Goal: Information Seeking & Learning: Learn about a topic

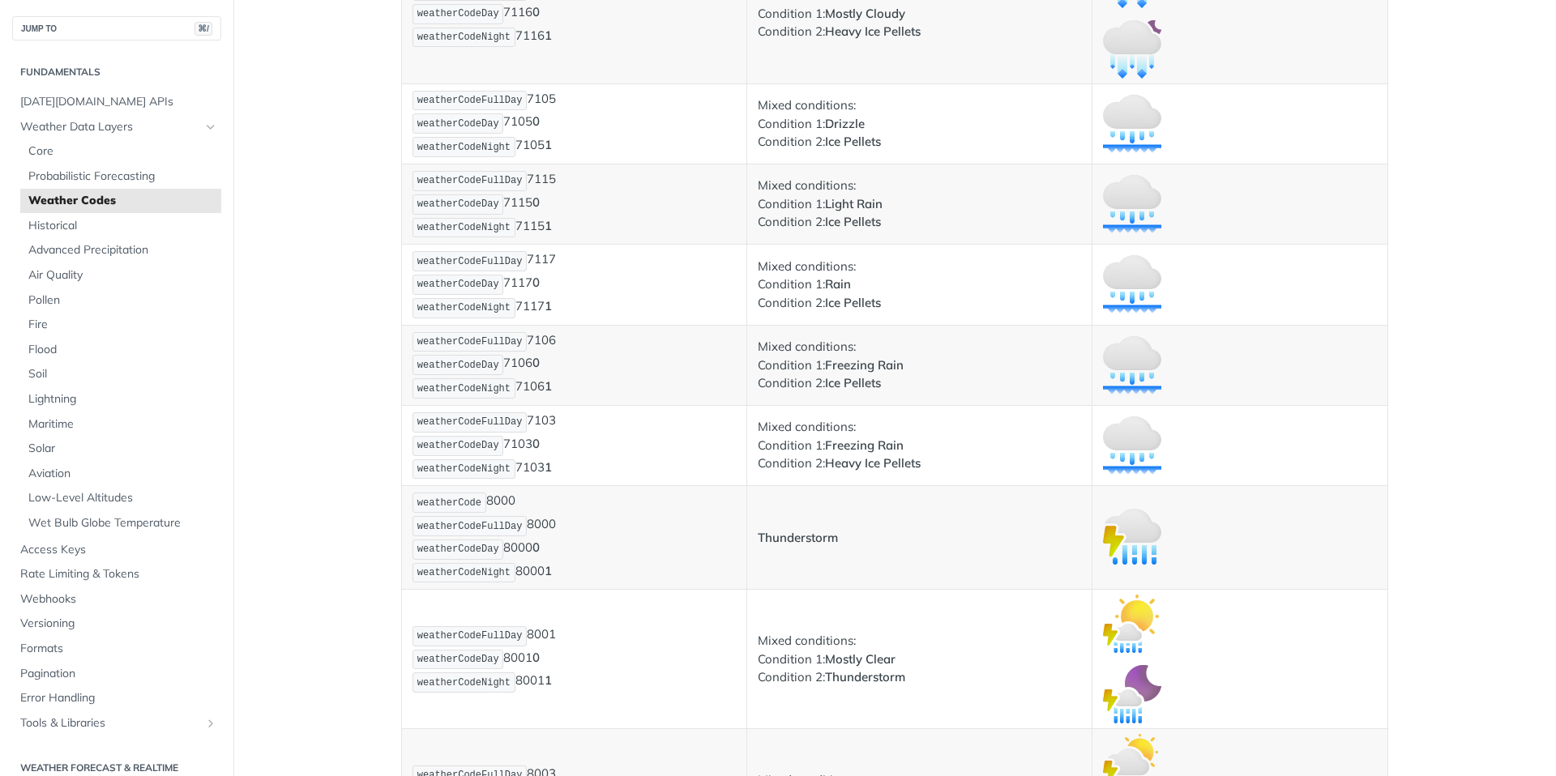
scroll to position [12356, 0]
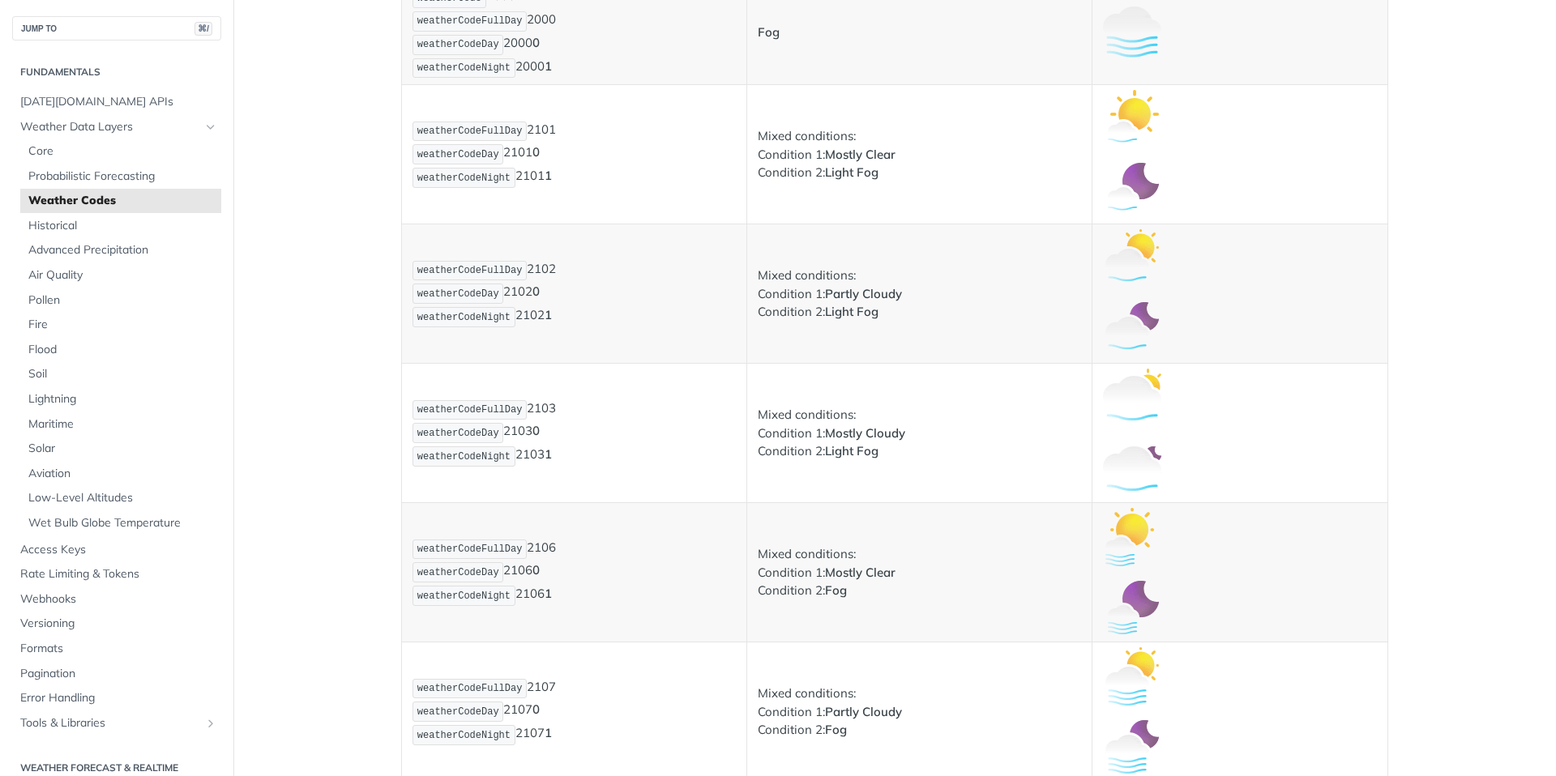
scroll to position [1392, 0]
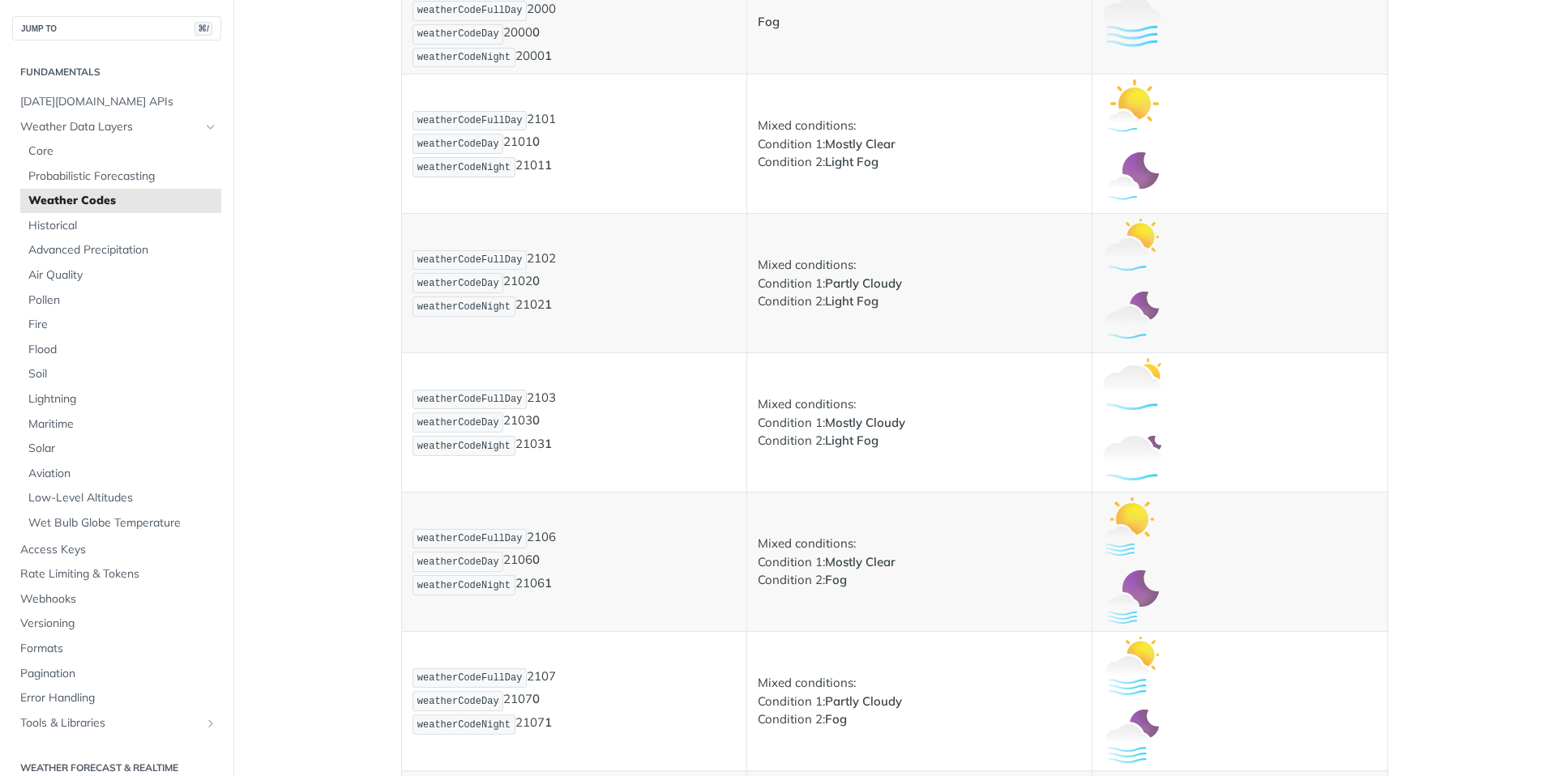
click at [807, 421] on p "Mixed conditions: Condition 1: Mostly Cloudy Condition 2: Light Fog" at bounding box center [919, 422] width 323 height 55
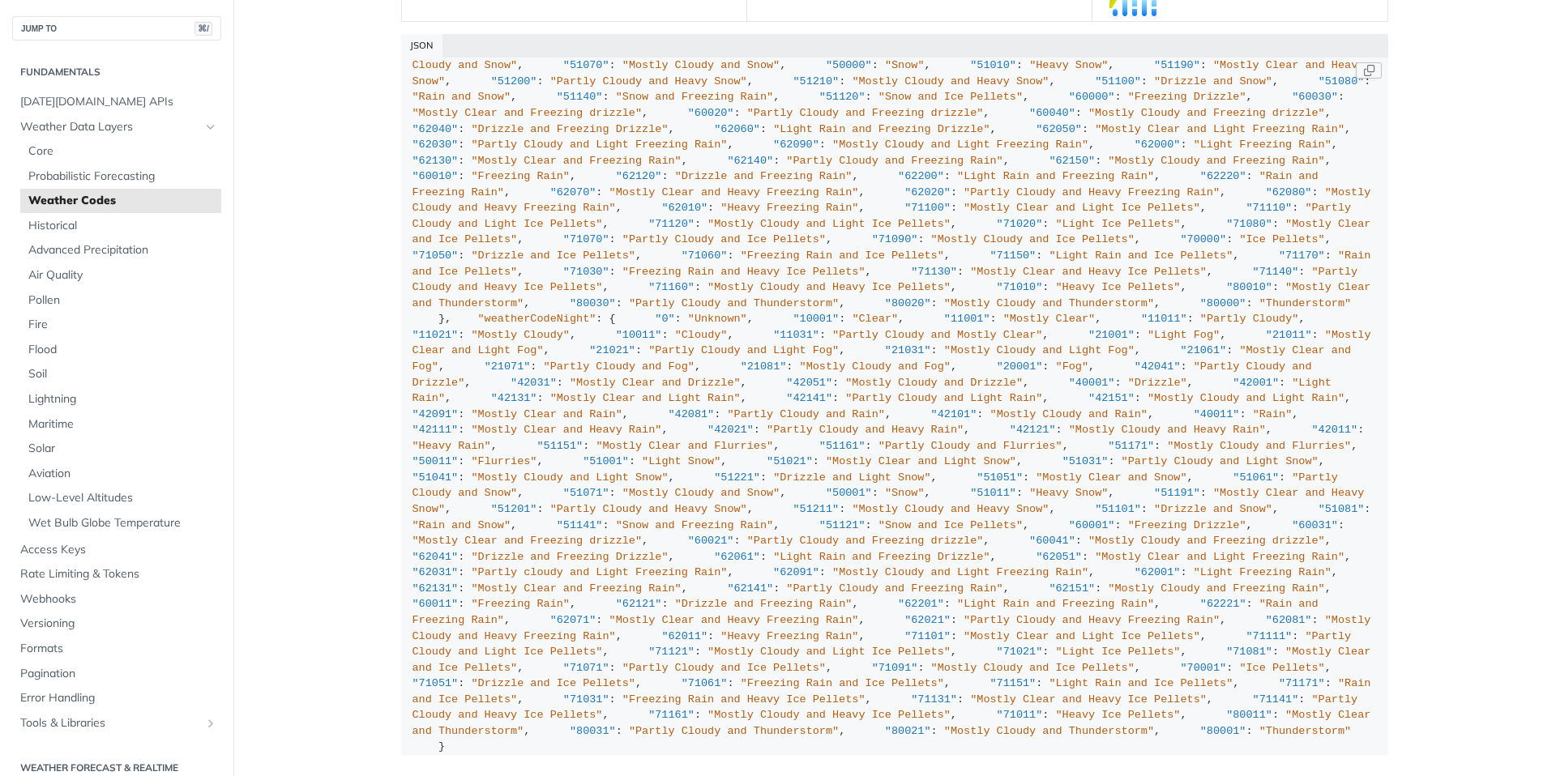
scroll to position [907, 0]
